Goal: Transaction & Acquisition: Purchase product/service

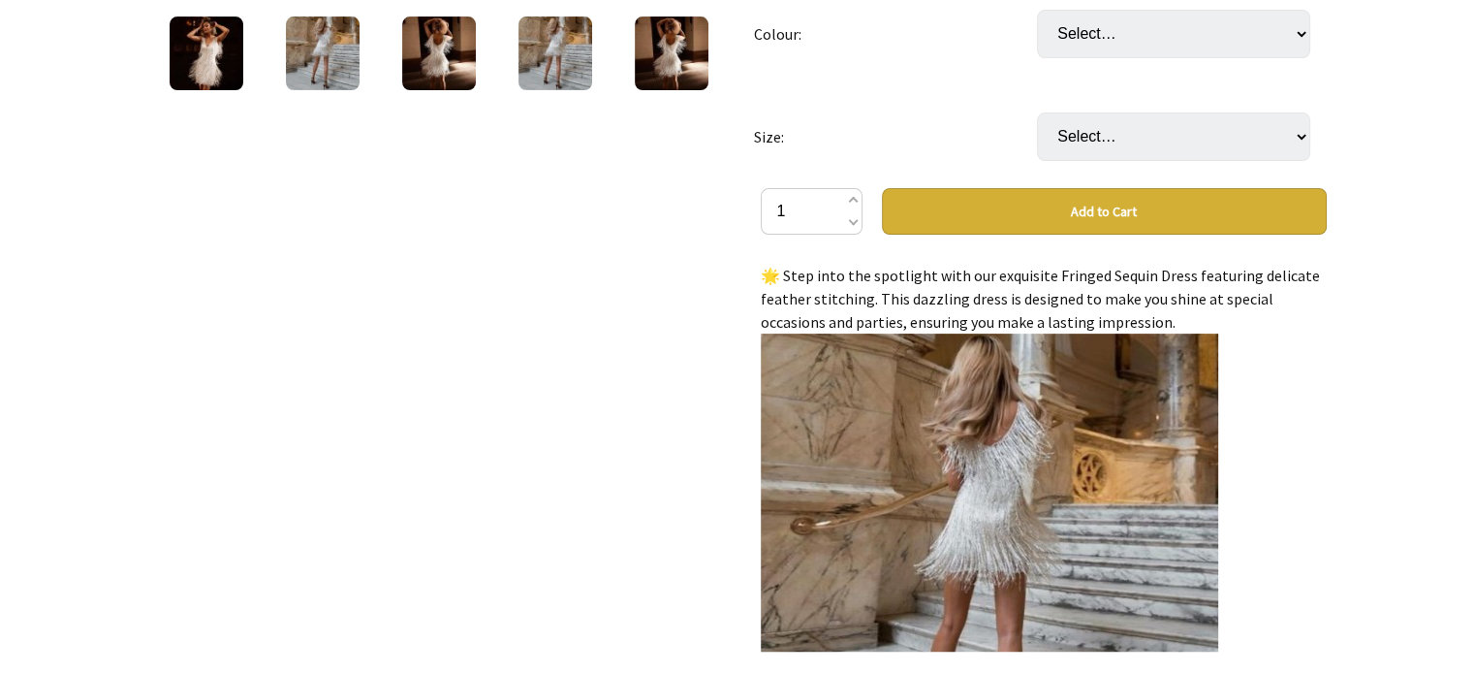
scroll to position [153, 0]
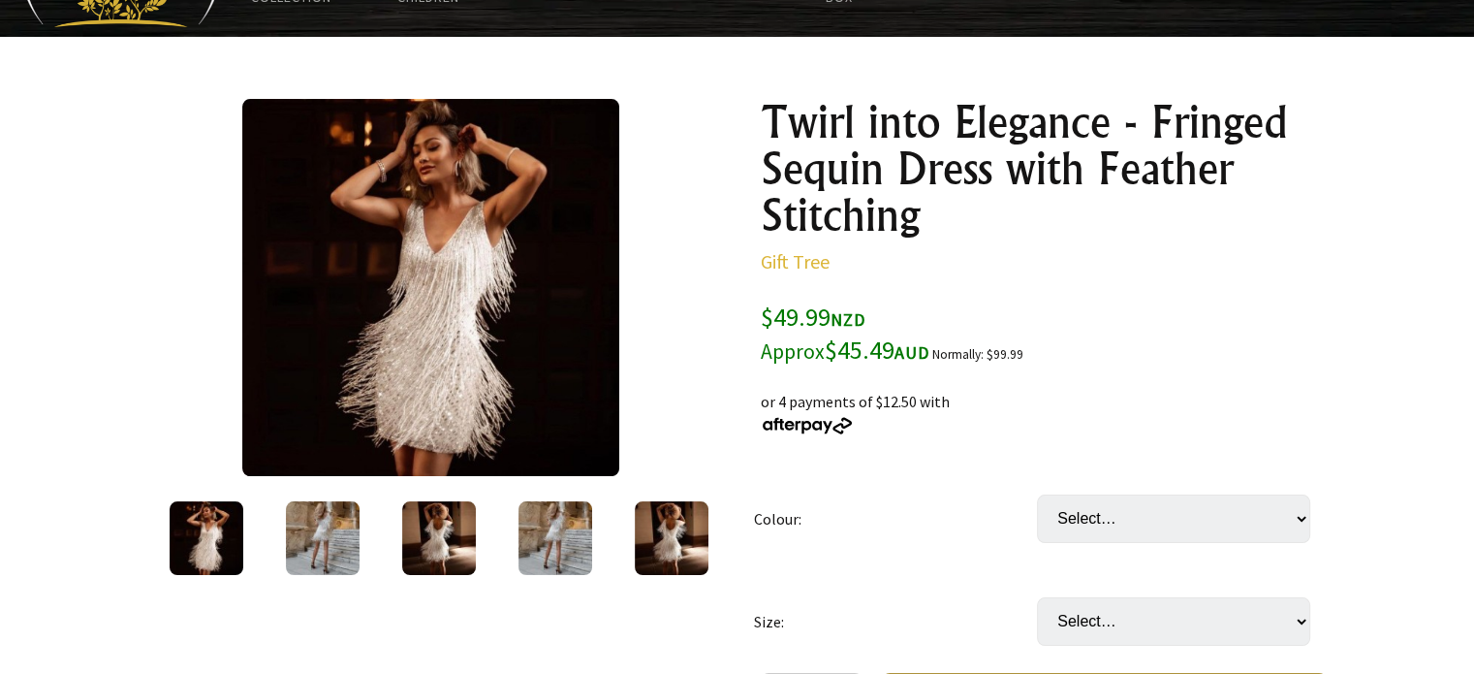
click at [679, 545] on img at bounding box center [672, 538] width 74 height 74
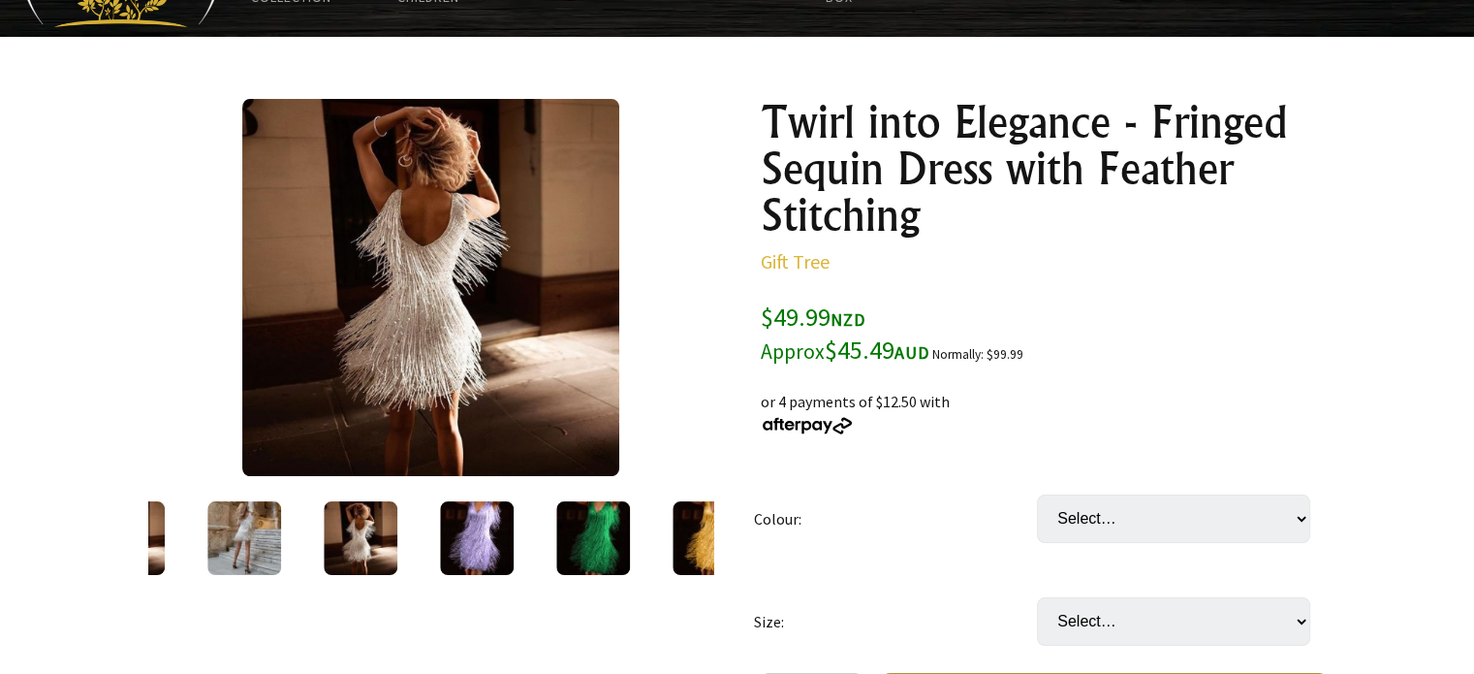
click at [861, 519] on td "Colour:" at bounding box center [895, 518] width 283 height 103
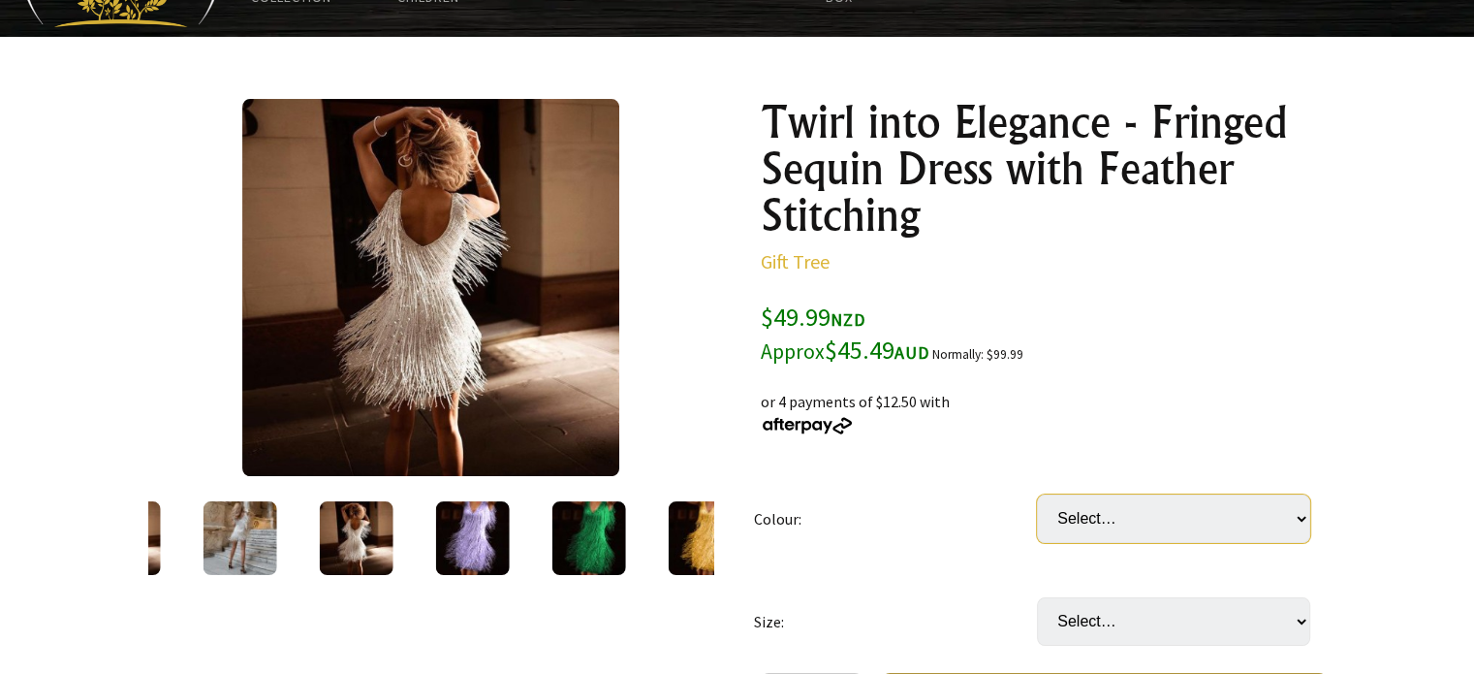
click at [1111, 520] on select "Select… Gold Green Violet White" at bounding box center [1173, 518] width 273 height 48
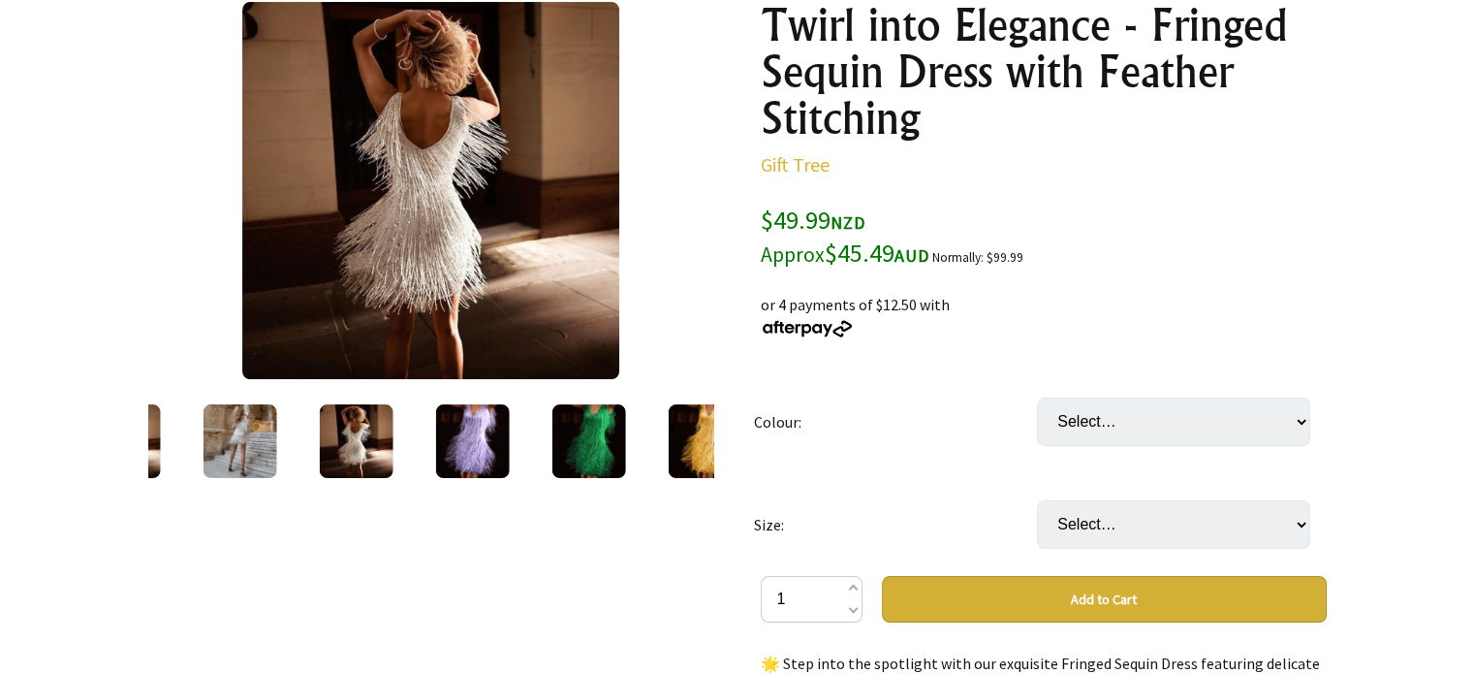
click at [590, 439] on img at bounding box center [589, 441] width 74 height 74
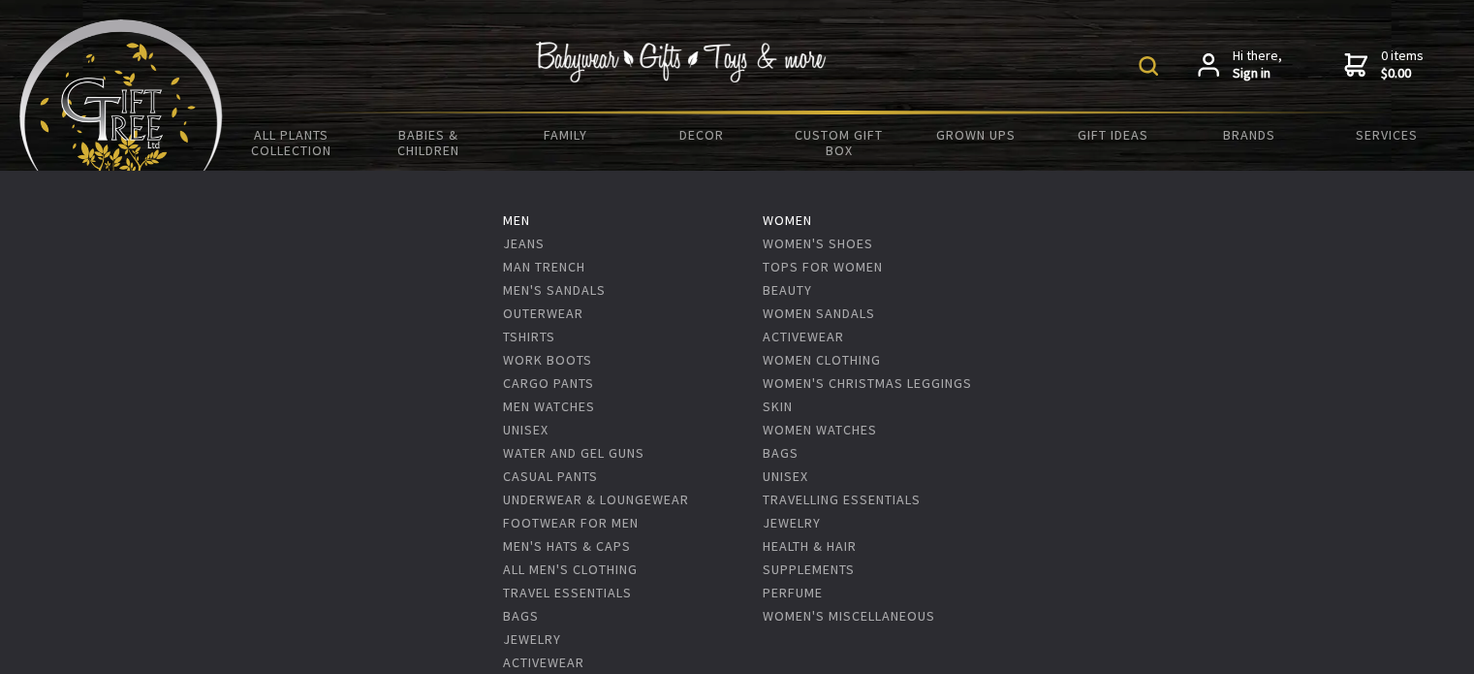
scroll to position [97, 0]
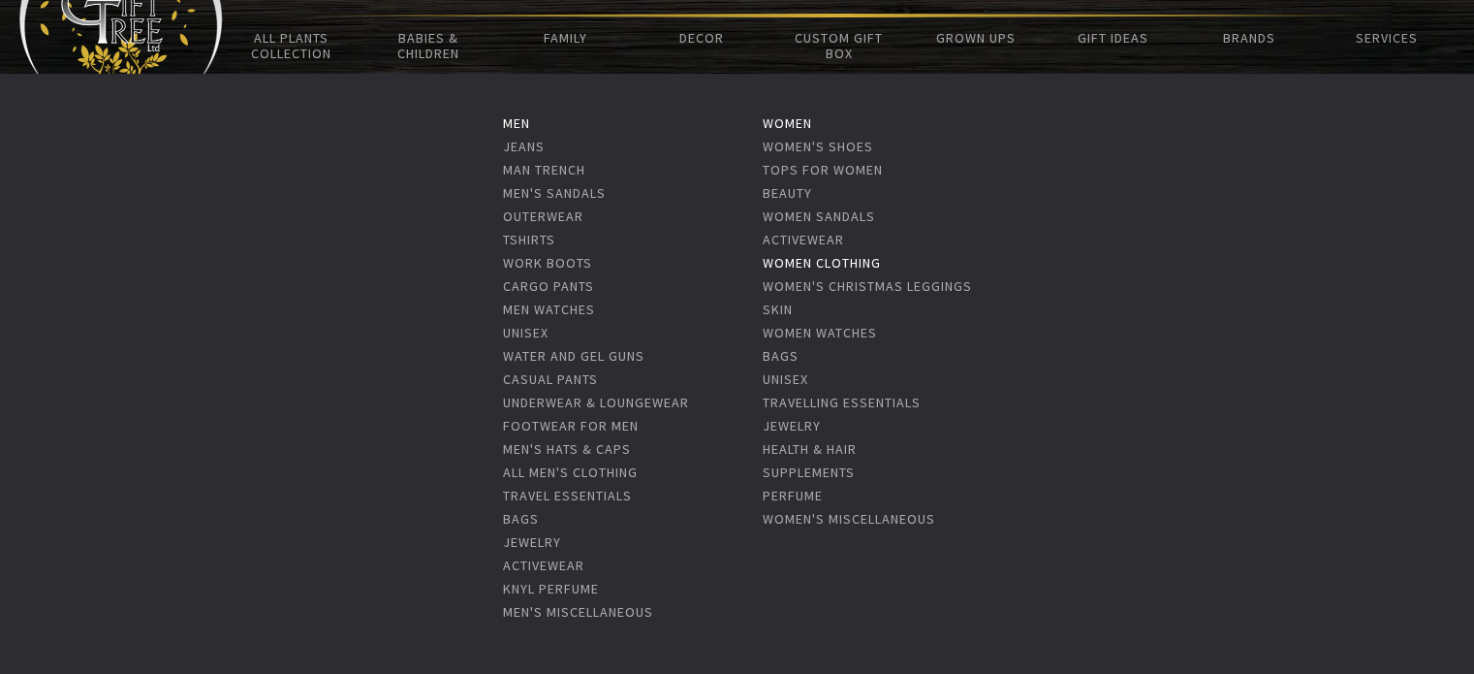
click at [872, 259] on link "Women Clothing" at bounding box center [822, 262] width 118 height 17
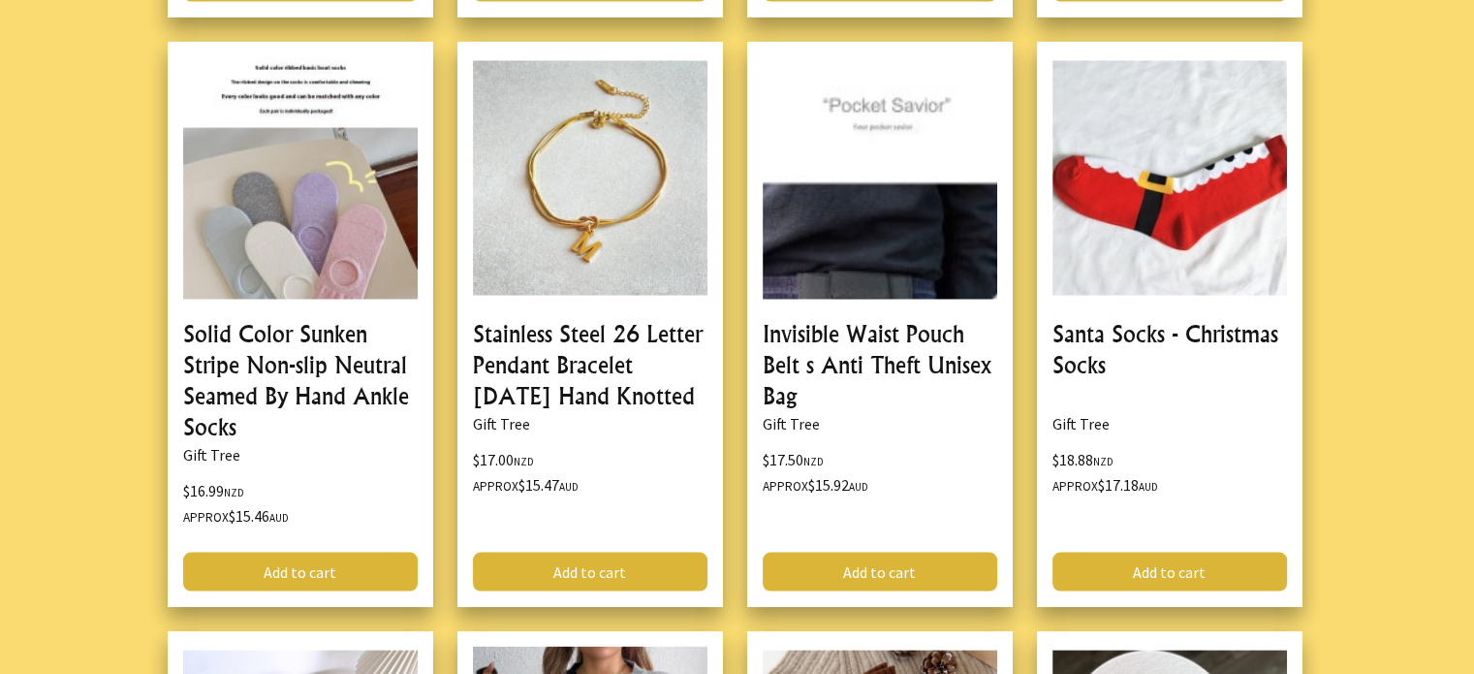
scroll to position [3877, 0]
